Goal: Navigation & Orientation: Find specific page/section

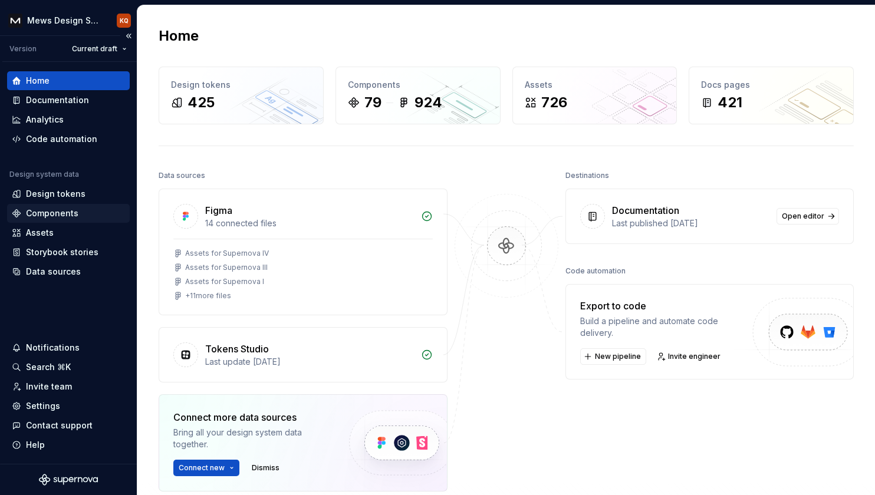
click at [38, 206] on div "Components" at bounding box center [68, 213] width 123 height 19
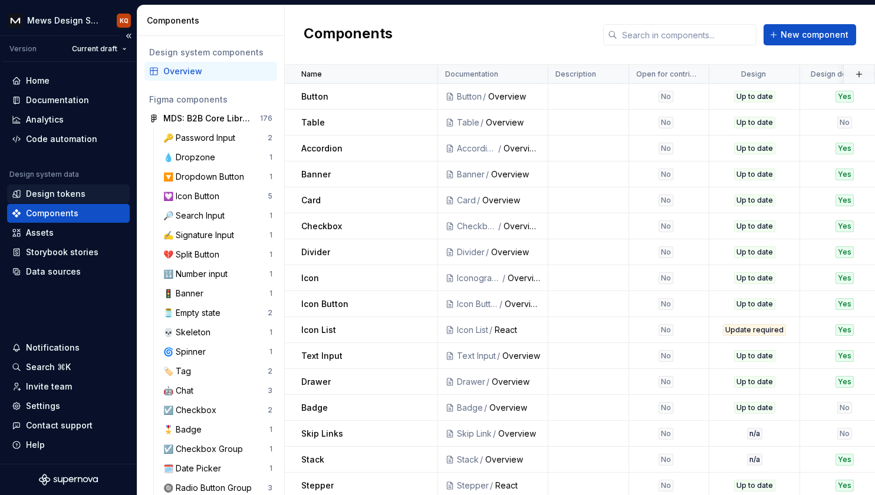
click at [52, 193] on div "Design tokens" at bounding box center [56, 194] width 60 height 12
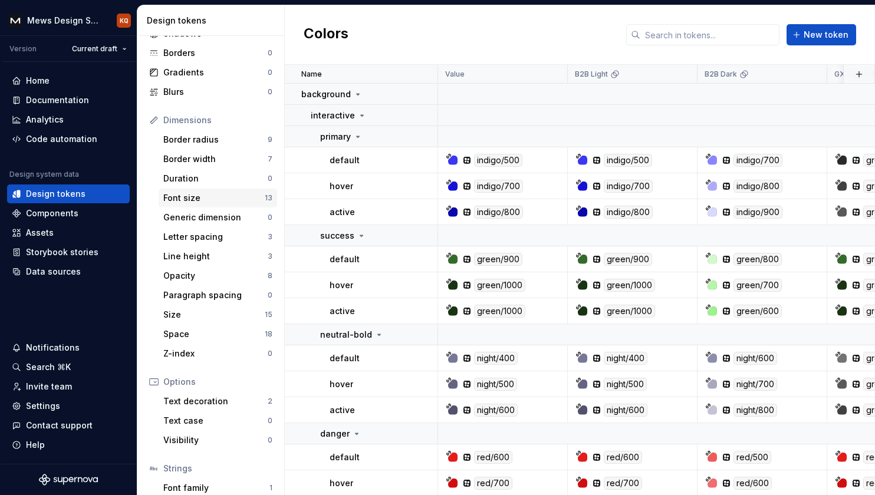
scroll to position [150, 0]
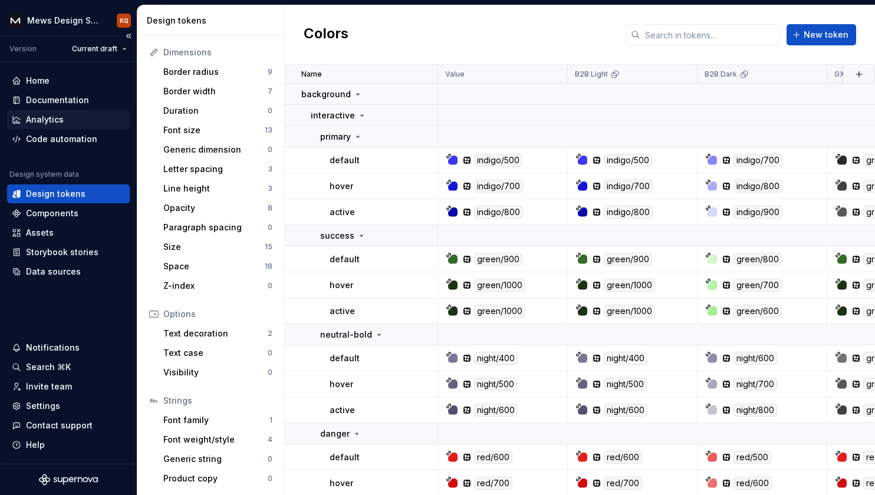
click at [42, 116] on div "Analytics" at bounding box center [45, 120] width 38 height 12
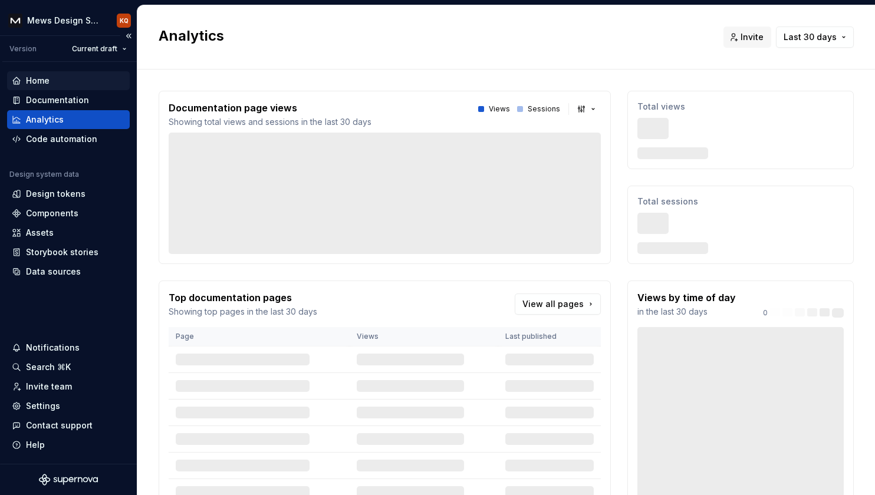
click at [38, 82] on div "Home" at bounding box center [38, 81] width 24 height 12
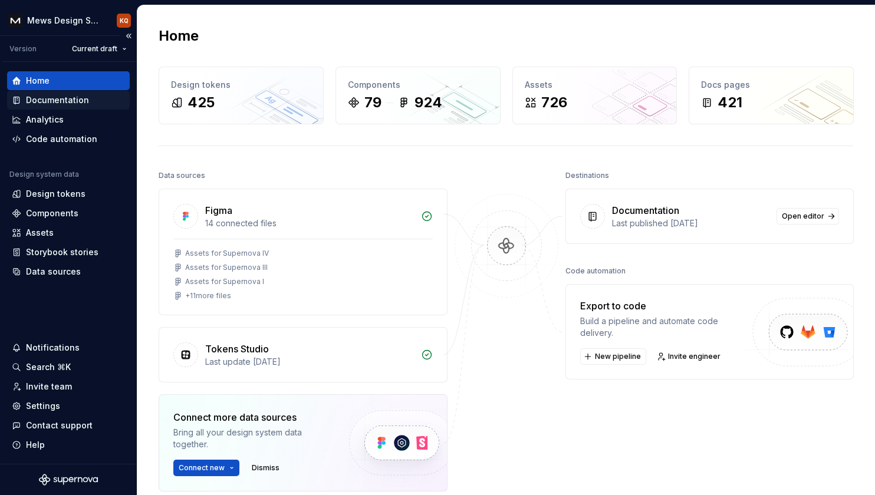
click at [42, 106] on div "Documentation" at bounding box center [68, 100] width 123 height 19
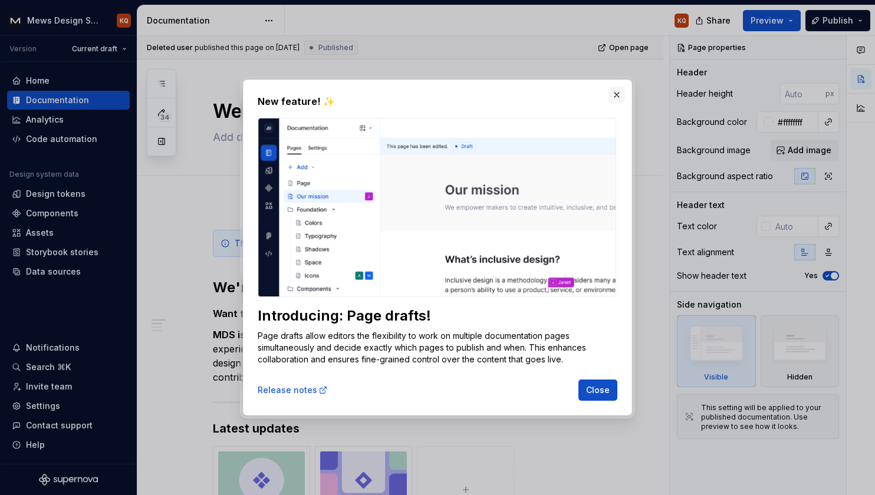
click at [616, 96] on button "button" at bounding box center [616, 95] width 17 height 17
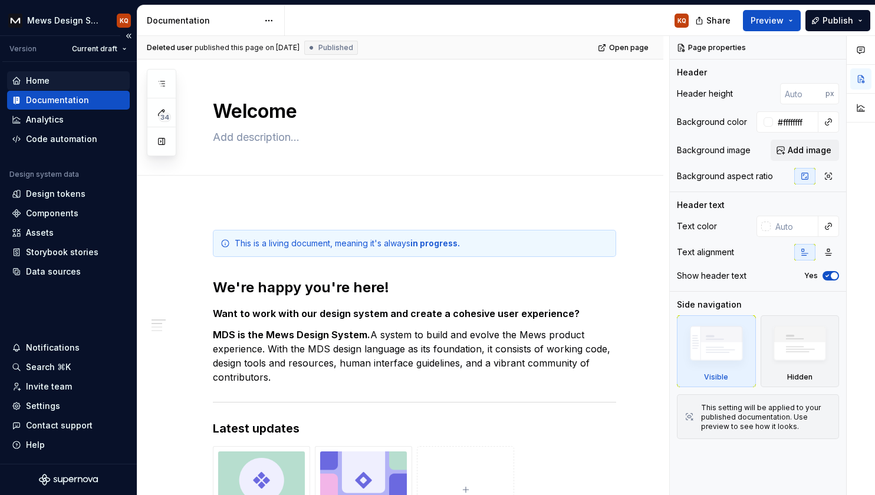
click at [34, 84] on div "Home" at bounding box center [38, 81] width 24 height 12
type textarea "*"
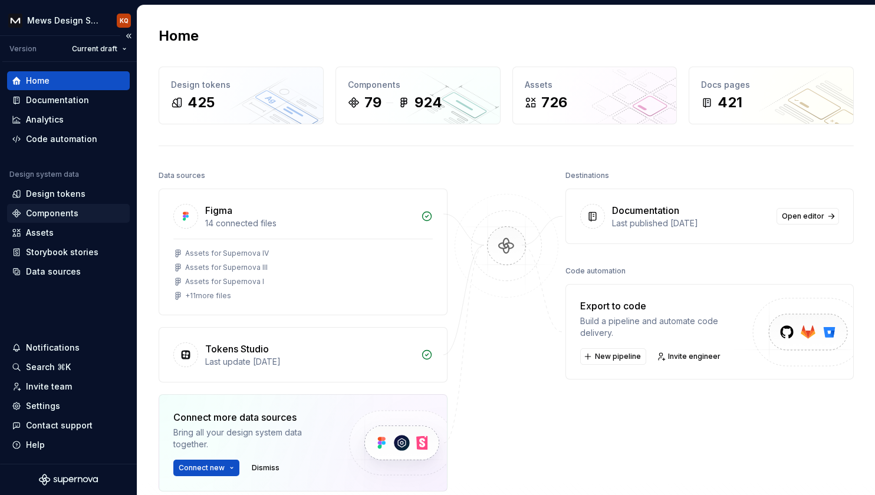
click at [47, 209] on div "Components" at bounding box center [52, 214] width 52 height 12
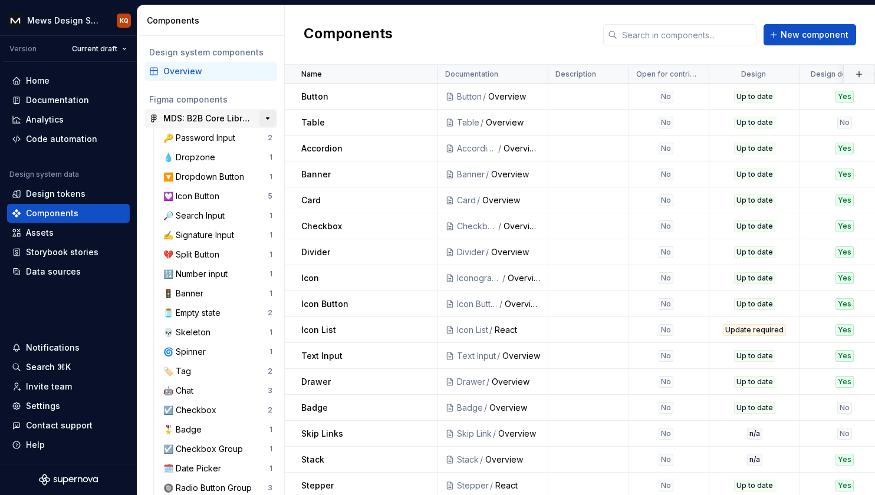
click at [260, 118] on button "button" at bounding box center [267, 118] width 17 height 17
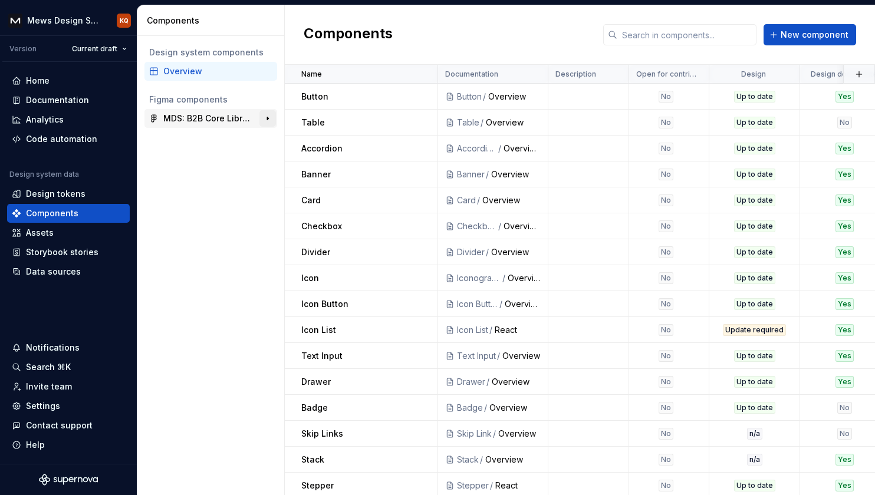
click at [271, 118] on button "button" at bounding box center [267, 118] width 17 height 17
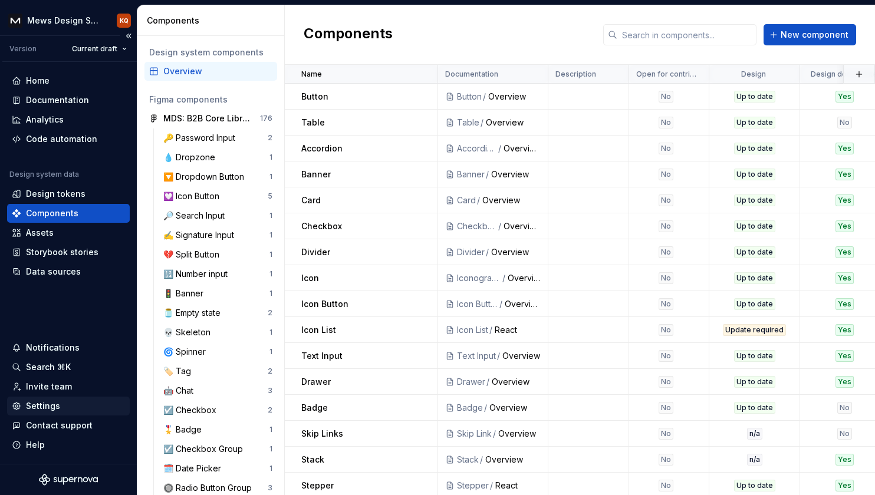
click at [37, 407] on div "Settings" at bounding box center [43, 406] width 34 height 12
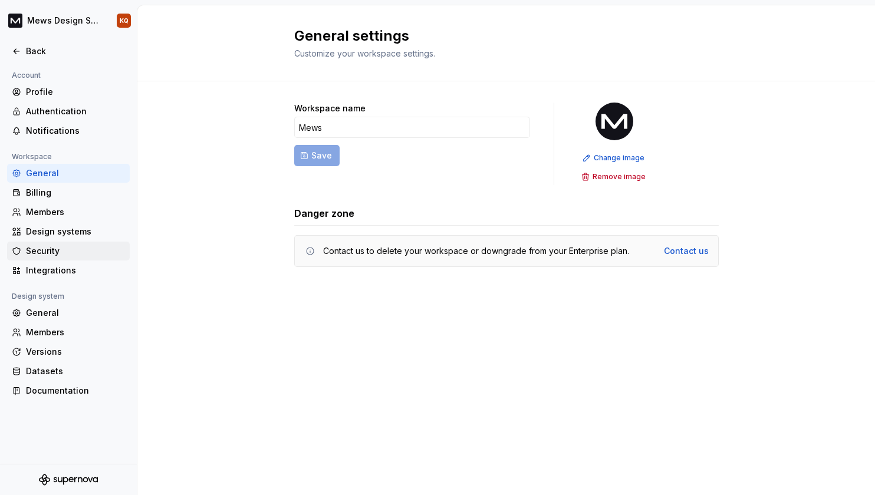
click at [48, 248] on div "Security" at bounding box center [75, 251] width 99 height 12
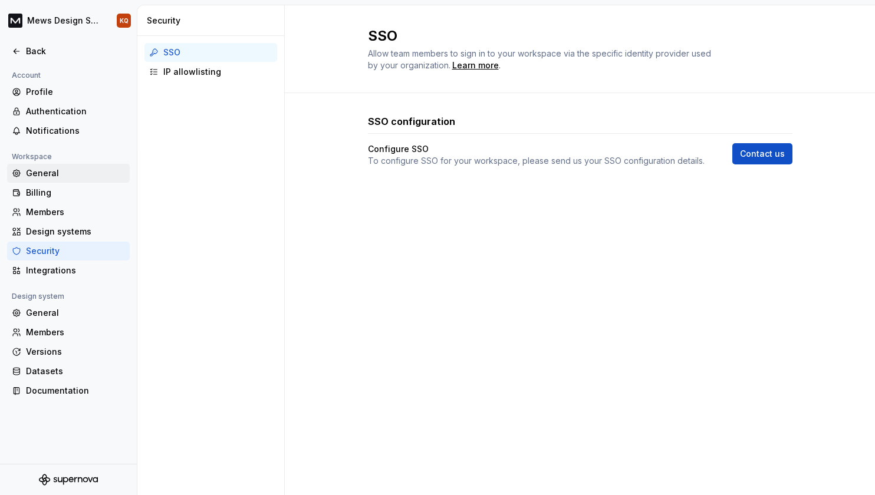
click at [37, 173] on div "General" at bounding box center [75, 173] width 99 height 12
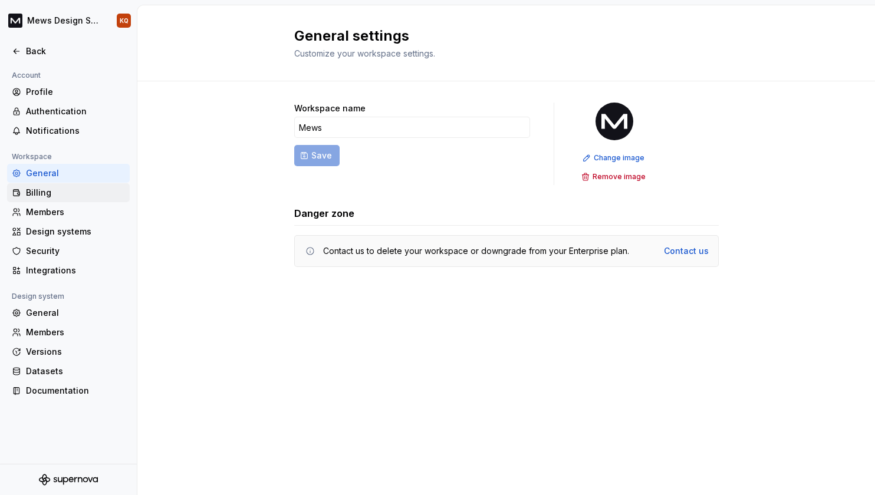
click at [37, 197] on div "Billing" at bounding box center [75, 193] width 99 height 12
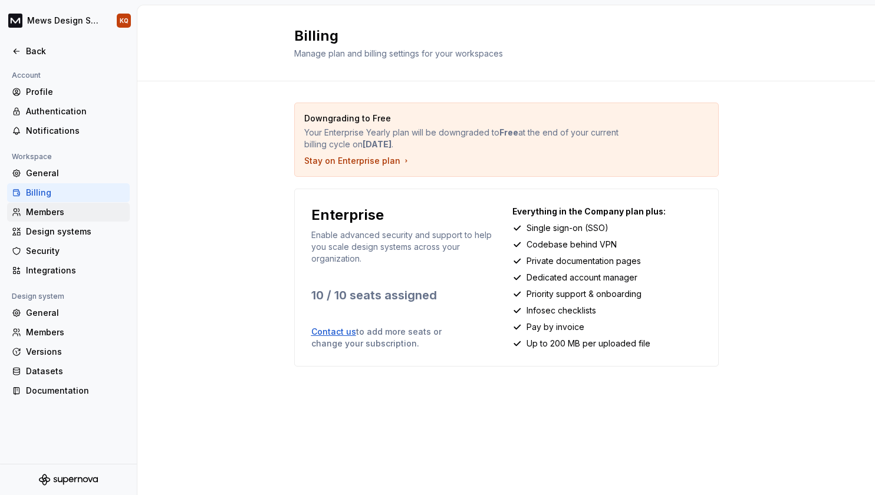
click at [38, 212] on div "Members" at bounding box center [75, 212] width 99 height 12
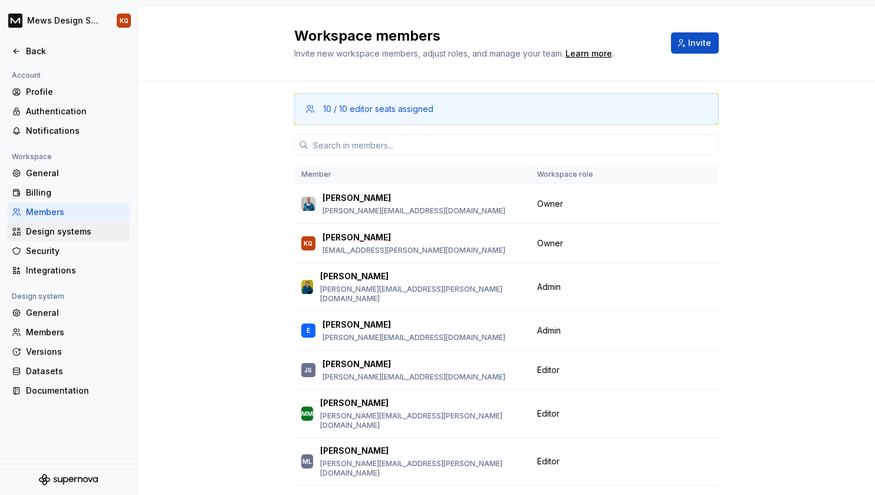
click at [40, 231] on div "Design systems" at bounding box center [75, 232] width 99 height 12
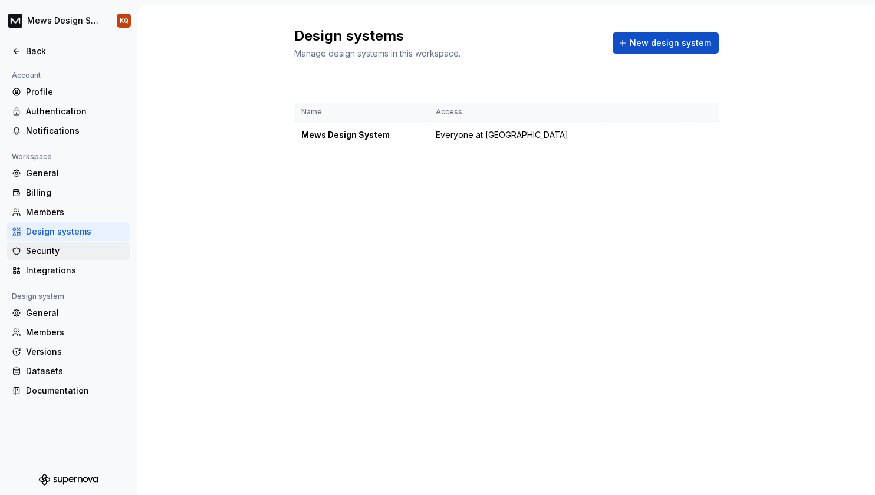
click at [42, 249] on div "Security" at bounding box center [75, 251] width 99 height 12
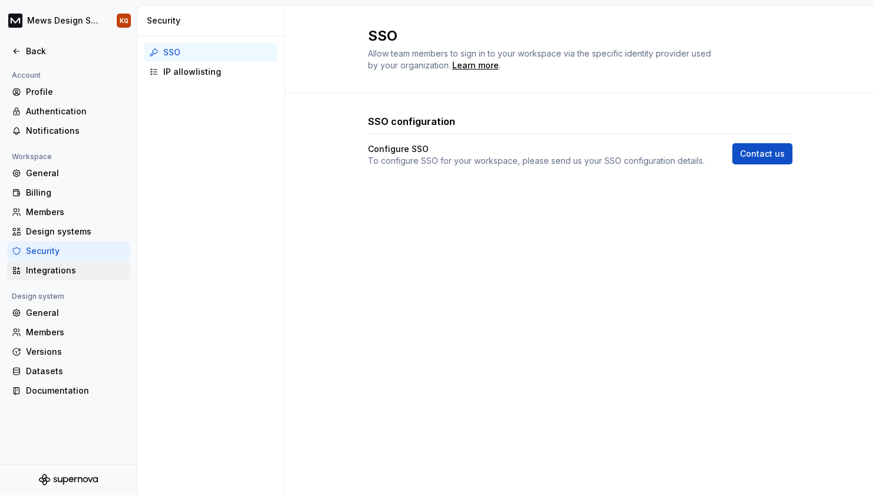
click at [38, 269] on div "Integrations" at bounding box center [75, 271] width 99 height 12
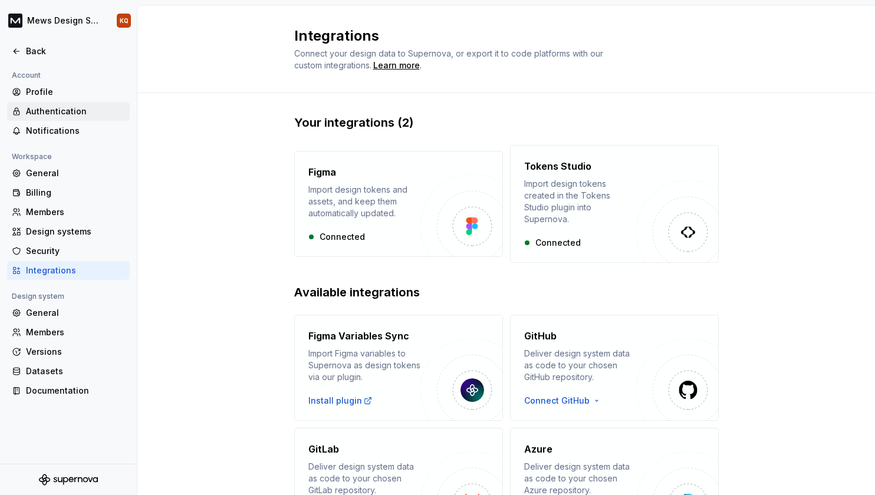
click at [44, 114] on div "Authentication" at bounding box center [75, 112] width 99 height 12
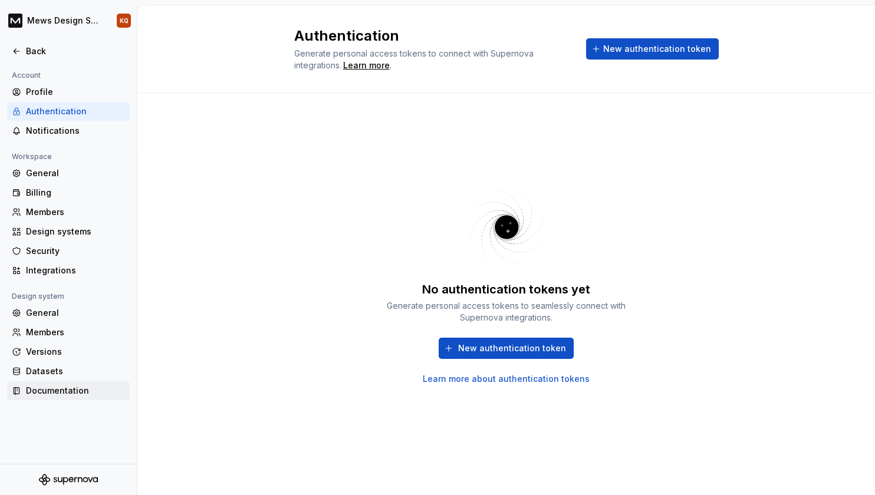
click at [58, 388] on div "Documentation" at bounding box center [75, 391] width 99 height 12
